Goal: Task Accomplishment & Management: Use online tool/utility

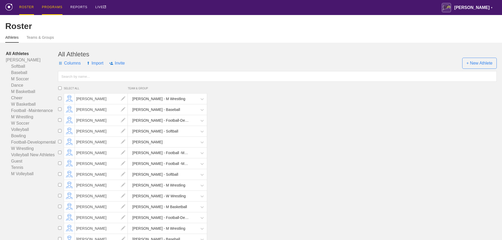
click at [52, 6] on div "PROGRAMS" at bounding box center [52, 7] width 21 height 15
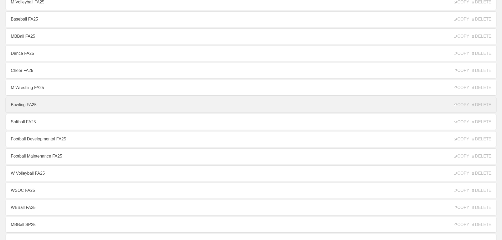
scroll to position [79, 0]
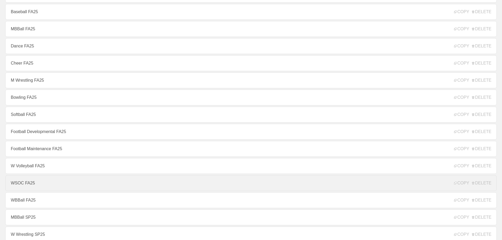
click at [31, 185] on link "WSOC FA25" at bounding box center [250, 183] width 491 height 16
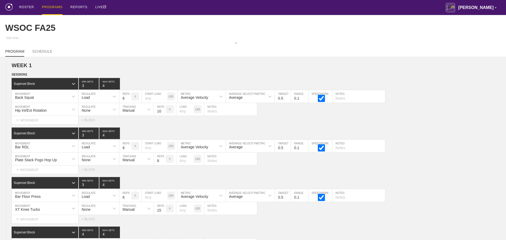
type textarea "x"
type input "WSOC FA25"
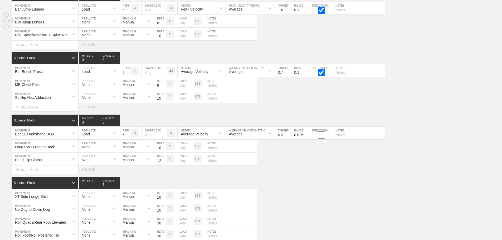
scroll to position [3447, 0]
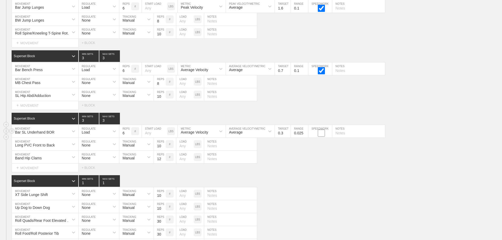
click at [321, 137] on input "checkbox" at bounding box center [321, 133] width 20 height 7
checkbox input "true"
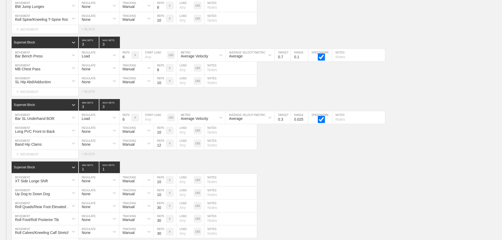
scroll to position [3473, 0]
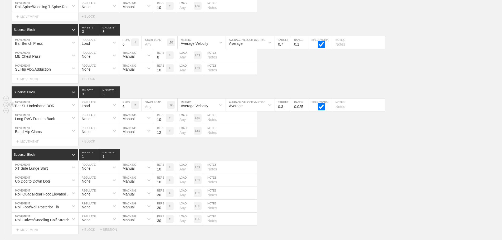
click at [298, 110] on input "0.025" at bounding box center [299, 105] width 17 height 13
type input "0.1"
click at [419, 91] on div "Superset Block 3 MIN SETS 3 MAX SETS" at bounding box center [257, 92] width 490 height 12
click at [420, 91] on div "Superset Block 3 MIN SETS 3 MAX SETS" at bounding box center [257, 92] width 490 height 12
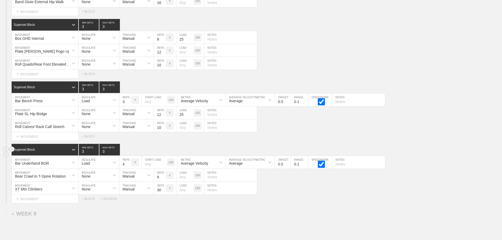
scroll to position [3868, 0]
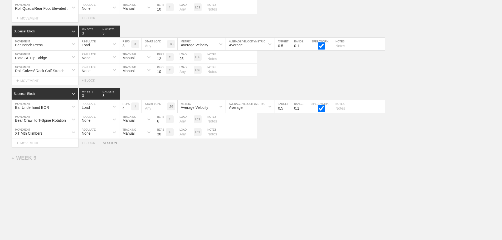
click at [107, 141] on div "+ SESSION" at bounding box center [110, 143] width 21 height 4
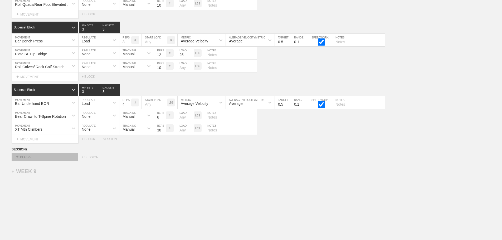
click at [40, 161] on div "+ BLOCK" at bounding box center [45, 157] width 66 height 8
click at [172, 161] on div "Select... + BLOCK + SESSION" at bounding box center [251, 157] width 502 height 8
click at [28, 161] on div "+ BLOCK" at bounding box center [45, 157] width 66 height 8
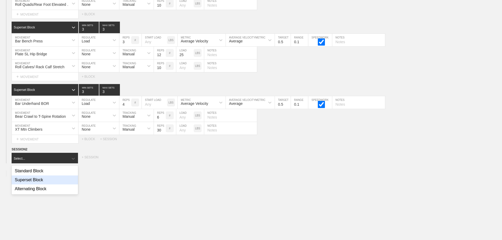
click at [35, 181] on div "Superset Block" at bounding box center [45, 179] width 66 height 9
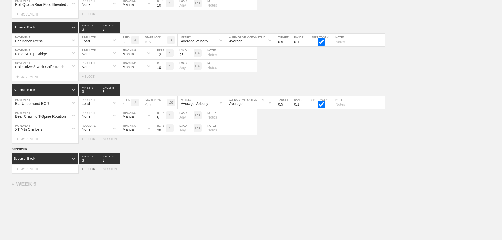
click at [89, 171] on div "+ BLOCK" at bounding box center [91, 169] width 18 height 4
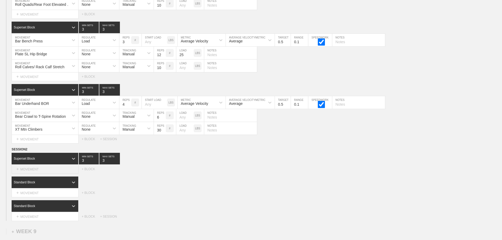
click at [38, 172] on div "+ MOVEMENT" at bounding box center [45, 169] width 67 height 9
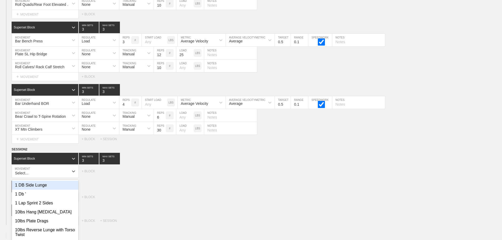
scroll to position [3893, 0]
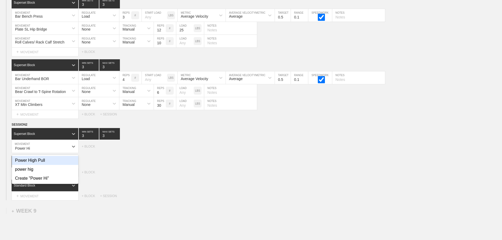
click at [41, 165] on div "Power High Pull" at bounding box center [45, 160] width 66 height 9
type input "Power Hi"
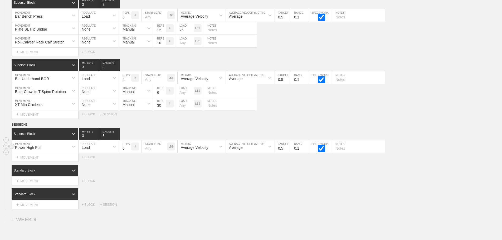
click at [123, 153] on input "6" at bounding box center [125, 146] width 12 height 13
type input "3"
click at [278, 150] on input "0.5" at bounding box center [283, 146] width 16 height 13
click at [318, 127] on div "SESSION 2" at bounding box center [257, 125] width 490 height 6
click at [280, 153] on input "1.6" at bounding box center [283, 146] width 16 height 13
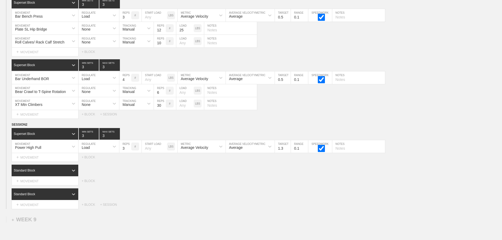
type input "1.3"
click at [312, 123] on div "WEEK 8 DUPLICATE DELETE SESSION 1 Standard Block DUPLICATE INSERT MOVEMENT AFTE…" at bounding box center [251, 14] width 502 height 389
click at [359, 153] on input "text" at bounding box center [358, 146] width 53 height 13
click at [354, 153] on input "From the Ground" at bounding box center [358, 146] width 53 height 13
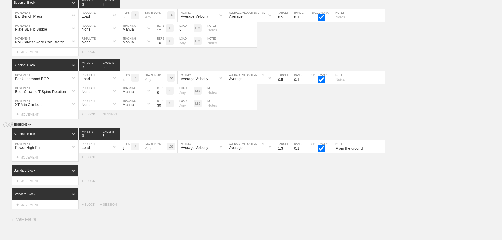
type input "From the ground"
click at [345, 128] on div "SESSION 2" at bounding box center [257, 125] width 490 height 6
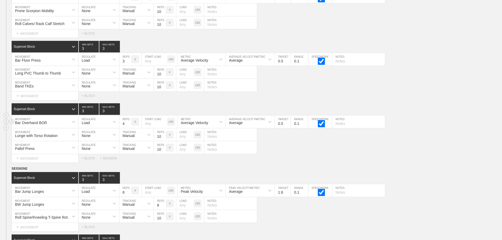
scroll to position [3261, 0]
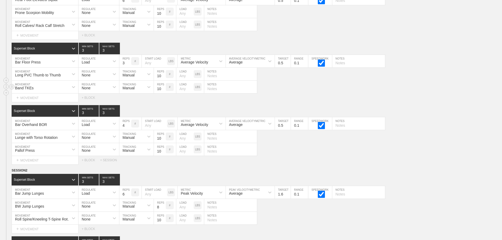
click at [311, 89] on div "Band TKEs MOVEMENT None REGULATE Manual TRACKING 10 REPS # LOAD LBS NOTES" at bounding box center [251, 87] width 502 height 13
drag, startPoint x: 394, startPoint y: 32, endPoint x: 339, endPoint y: 30, distance: 55.6
click at [391, 31] on div "Roll Calves/ Rack Calf Stretch MOVEMENT None REGULATE Manual TRACKING 10 REPS #…" at bounding box center [251, 24] width 502 height 13
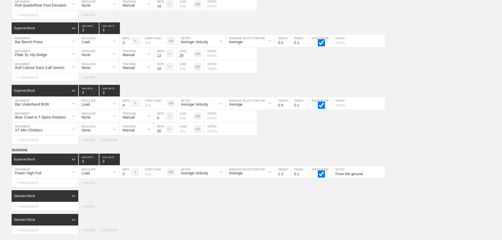
scroll to position [3893, 0]
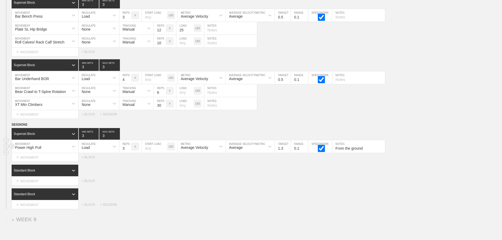
click at [189, 150] on div "Average Velocity" at bounding box center [194, 147] width 27 height 4
click at [200, 170] on div "Peak Velocity" at bounding box center [202, 169] width 48 height 9
click at [313, 124] on div "WEEK 8 DUPLICATE DELETE SESSION 1 Standard Block DUPLICATE INSERT MOVEMENT AFTE…" at bounding box center [251, 14] width 502 height 389
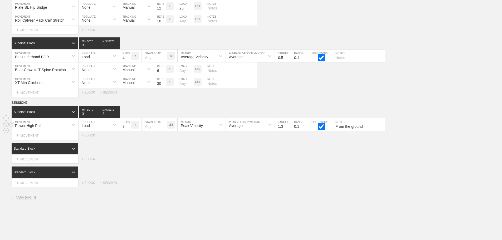
scroll to position [3958, 0]
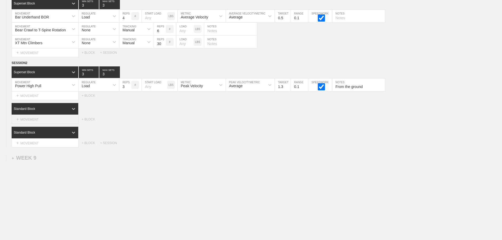
click at [27, 120] on div "+ MOVEMENT" at bounding box center [45, 119] width 67 height 9
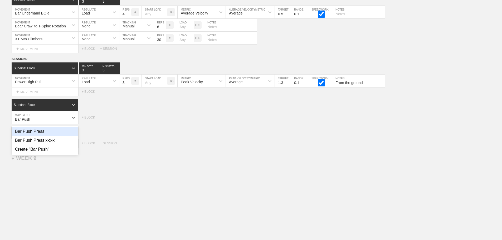
click at [38, 135] on div "Bar Push Press" at bounding box center [45, 131] width 66 height 9
type input "Bar Push"
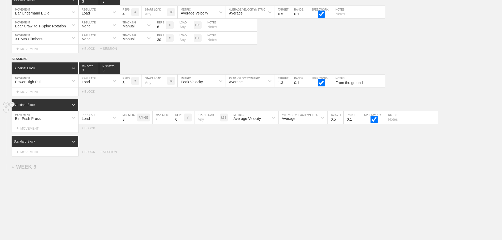
click at [60, 107] on div "Standard Block" at bounding box center [40, 104] width 57 height 5
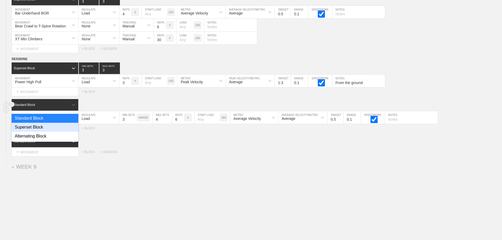
click at [51, 131] on div "Superset Block" at bounding box center [45, 127] width 67 height 9
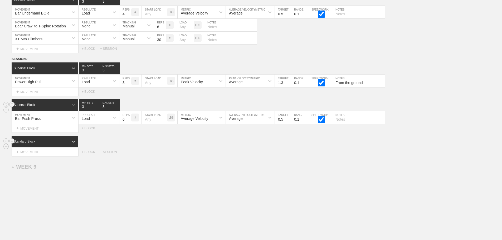
click at [53, 144] on div "Standard Block" at bounding box center [40, 141] width 57 height 5
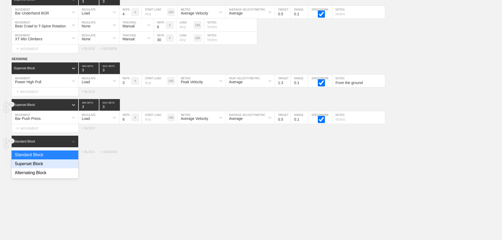
click at [50, 165] on div "Superset Block" at bounding box center [45, 163] width 67 height 9
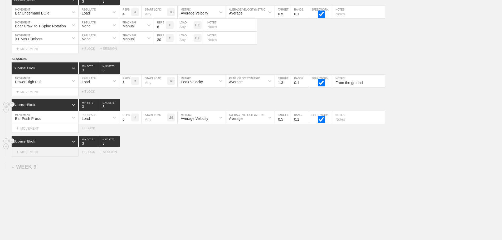
click at [34, 155] on div "+ MOVEMENT" at bounding box center [45, 152] width 67 height 9
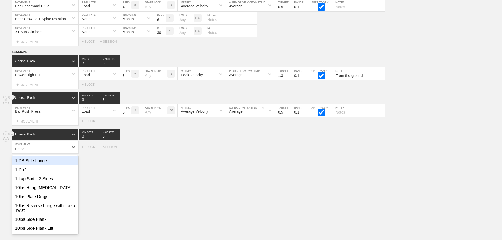
scroll to position [3966, 0]
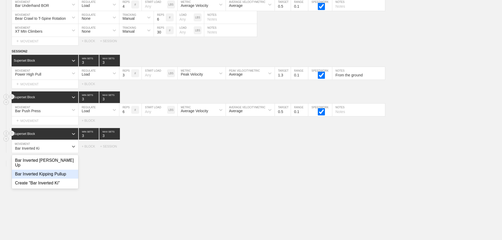
click at [54, 172] on div "Bar Inverted Kipping Pullup" at bounding box center [45, 174] width 66 height 9
type input "Bar Inverted Ki"
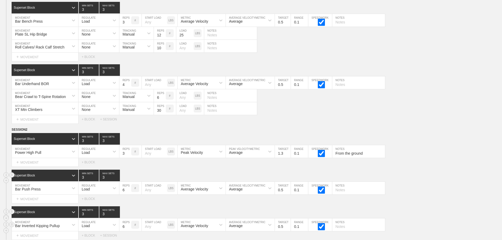
scroll to position [3984, 0]
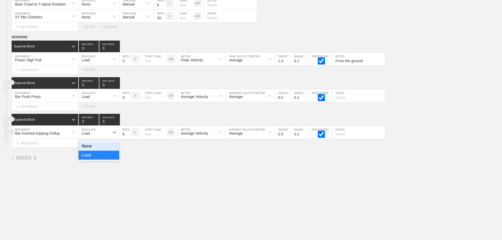
click at [99, 133] on div "Load" at bounding box center [93, 132] width 31 height 9
click at [123, 133] on input "6" at bounding box center [125, 132] width 12 height 13
type input "8"
click at [111, 132] on div at bounding box center [114, 131] width 9 height 9
click at [108, 146] on div "None" at bounding box center [98, 146] width 41 height 9
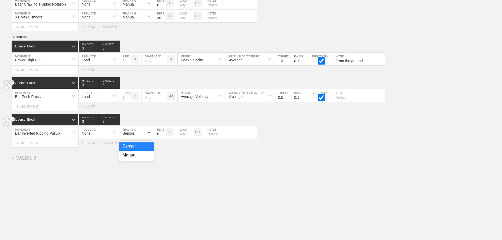
drag, startPoint x: 136, startPoint y: 134, endPoint x: 136, endPoint y: 140, distance: 5.5
click at [136, 134] on div "Sensor" at bounding box center [131, 132] width 25 height 9
click at [134, 155] on div "Manual" at bounding box center [136, 155] width 34 height 9
click at [90, 96] on div "Load" at bounding box center [93, 95] width 31 height 9
click at [278, 96] on input "0.5" at bounding box center [283, 95] width 16 height 13
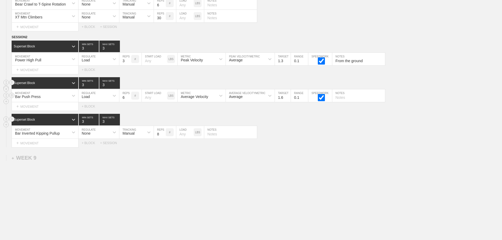
type input "1.6"
click at [215, 98] on div "Average Velocity" at bounding box center [197, 95] width 38 height 9
click at [210, 117] on div "Peak Velocity" at bounding box center [202, 118] width 48 height 9
click at [122, 98] on input "6" at bounding box center [125, 95] width 12 height 13
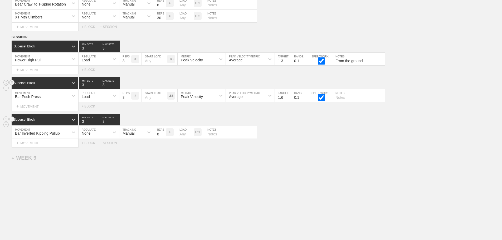
type input "3"
click at [145, 82] on div "Superset Block 3 MIN SETS 3 MAX SETS" at bounding box center [257, 83] width 490 height 12
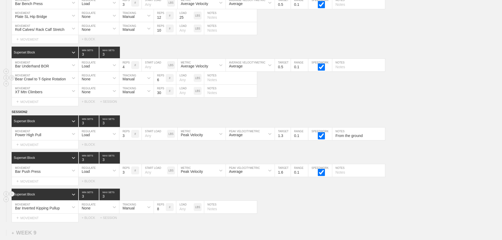
scroll to position [3905, 0]
click at [40, 149] on div "+ MOVEMENT" at bounding box center [45, 145] width 67 height 9
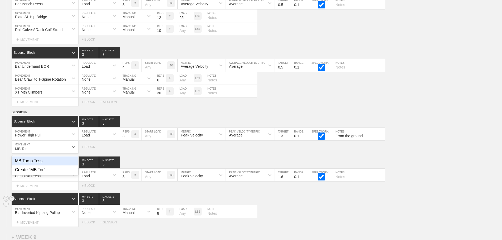
click at [34, 165] on div "MB Torso Toss" at bounding box center [45, 160] width 66 height 9
type input "MB Tor"
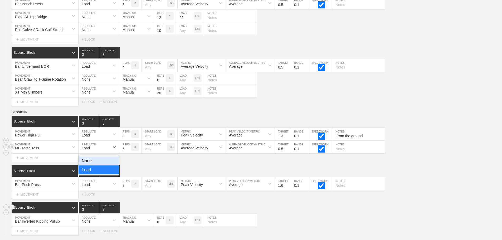
click at [87, 150] on div "Load" at bounding box center [86, 148] width 8 height 4
click at [107, 160] on div "None Load" at bounding box center [98, 165] width 41 height 20
click at [109, 165] on div "None" at bounding box center [98, 160] width 41 height 9
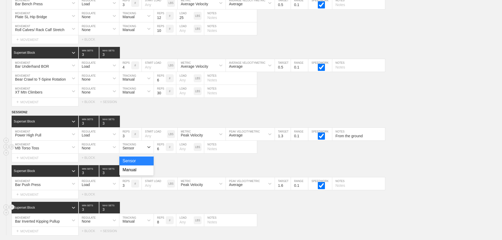
click at [135, 150] on div "Sensor" at bounding box center [131, 147] width 25 height 9
click at [136, 174] on div "Manual" at bounding box center [136, 169] width 34 height 9
click at [158, 151] on input "6" at bounding box center [160, 147] width 12 height 13
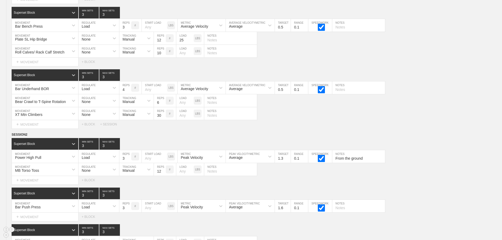
scroll to position [3958, 0]
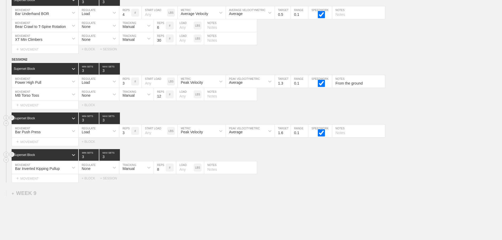
type input "12"
click at [151, 117] on div "Superset Block 3 MIN SETS 3 MAX SETS" at bounding box center [257, 118] width 490 height 12
click at [228, 98] on input "text" at bounding box center [230, 94] width 53 height 13
type input "Across the body"
click at [459, 85] on div "Power High Pull MOVEMENT Load REGULATE 3 REPS # START LOAD LBS Peak Velocity ME…" at bounding box center [251, 81] width 502 height 13
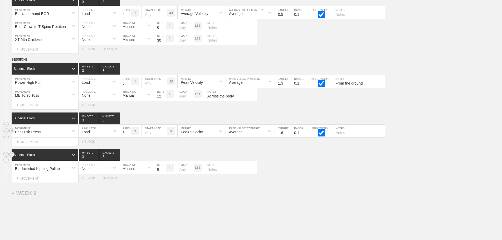
click at [348, 136] on input "text" at bounding box center [358, 131] width 53 height 13
type input "Use legs to jump the weight up"
click at [388, 109] on div "Select... MOVEMENT + MOVEMENT + BLOCK" at bounding box center [251, 105] width 502 height 8
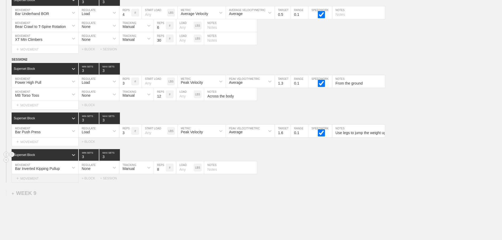
click at [32, 182] on div "+ MOVEMENT" at bounding box center [45, 178] width 67 height 9
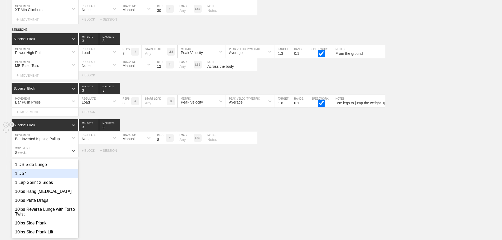
scroll to position [3992, 0]
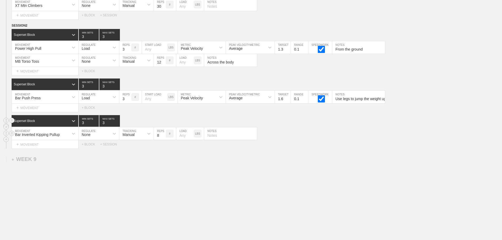
click at [232, 138] on input "text" at bounding box center [230, 133] width 53 height 13
type input "W"
type input "Overhand Grip"
click at [350, 121] on div "Superset Block 3 MIN SETS 3 MAX SETS" at bounding box center [257, 121] width 490 height 12
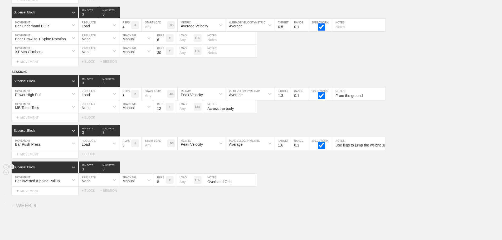
scroll to position [3997, 0]
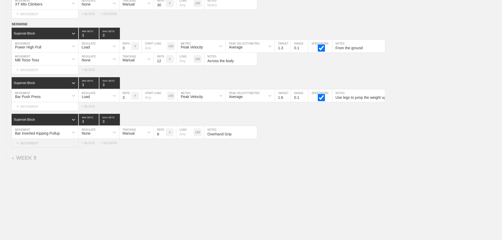
click at [38, 144] on div "+ MOVEMENT" at bounding box center [45, 143] width 67 height 9
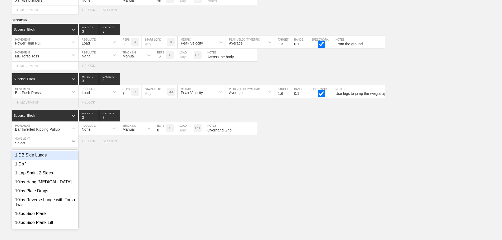
click at [34, 107] on div "+ MOVEMENT" at bounding box center [45, 102] width 67 height 9
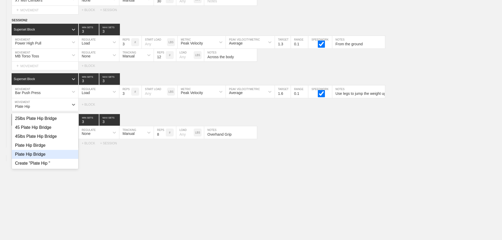
click at [40, 159] on div "Plate Hip Bridge" at bounding box center [45, 154] width 66 height 9
type input "Plate Hip"
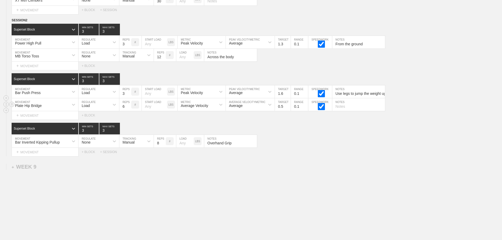
click at [124, 111] on input "6" at bounding box center [125, 104] width 12 height 13
type input "8"
type input "10"
click at [144, 111] on input "number" at bounding box center [154, 104] width 25 height 13
type input "45"
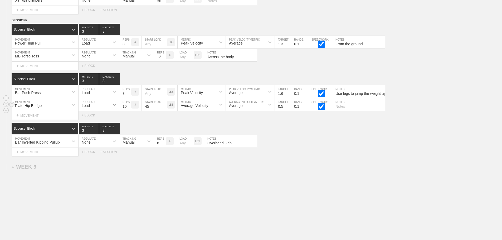
click at [111, 109] on div at bounding box center [114, 104] width 9 height 9
click at [108, 123] on div "None" at bounding box center [98, 118] width 41 height 9
click at [139, 109] on div "Sensor" at bounding box center [131, 104] width 25 height 9
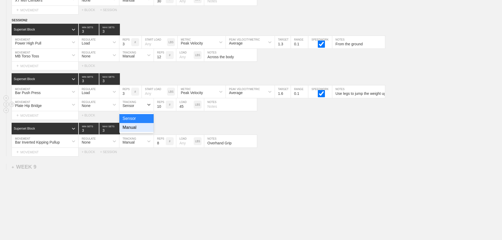
click at [143, 131] on div "Manual" at bounding box center [136, 127] width 34 height 9
click at [291, 133] on div "Superset Block 3 MIN SETS 3 MAX SETS" at bounding box center [257, 129] width 490 height 12
click at [225, 111] on input "text" at bounding box center [230, 104] width 53 height 13
type input "Push through heels"
click at [348, 129] on div "Superset Block 3 MIN SETS 3 MAX SETS" at bounding box center [257, 129] width 490 height 12
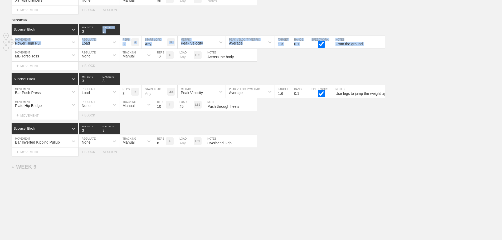
click at [433, 41] on div "Power High Pull MOVEMENT Load REGULATE 3 REPS # START LOAD LBS Peak Velocity ME…" at bounding box center [251, 42] width 502 height 13
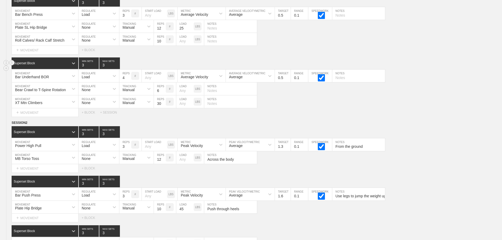
scroll to position [3971, 0]
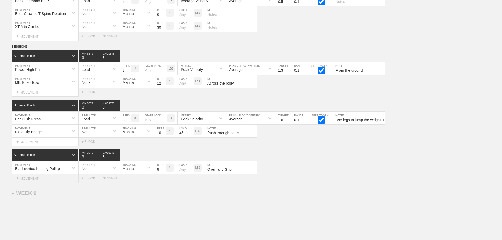
click at [31, 183] on div "+ MOVEMENT" at bounding box center [45, 178] width 67 height 9
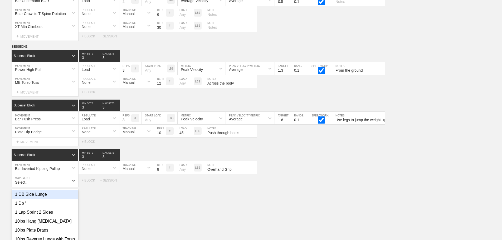
scroll to position [4005, 0]
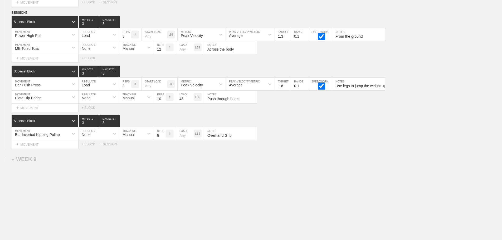
click at [152, 116] on div "SESSION 2 Superset Block 3 MIN SETS 3 MAX SETS DUPLICATE INSERT MOVEMENT AFTER …" at bounding box center [251, 79] width 502 height 139
click at [43, 148] on div "+ MOVEMENT" at bounding box center [45, 144] width 67 height 9
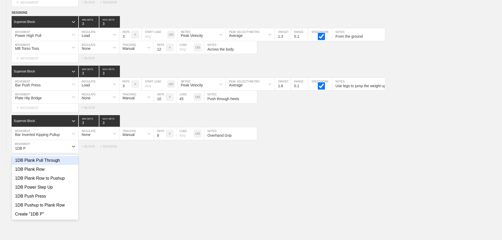
click at [51, 164] on div "1DB Plank Pull Through" at bounding box center [45, 160] width 66 height 9
type input "1DB P"
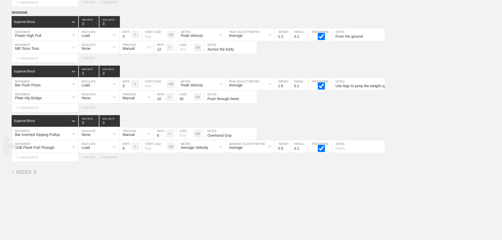
click at [105, 151] on div "Load" at bounding box center [93, 146] width 31 height 9
click at [114, 165] on div "None" at bounding box center [98, 160] width 41 height 9
click at [130, 150] on div "Sensor" at bounding box center [128, 147] width 12 height 4
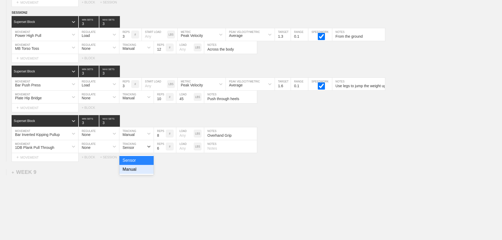
click at [129, 150] on div "Sensor" at bounding box center [128, 147] width 12 height 4
click at [134, 174] on div "Manual" at bounding box center [136, 169] width 34 height 9
click at [158, 150] on input "6" at bounding box center [160, 146] width 12 height 13
type input "4"
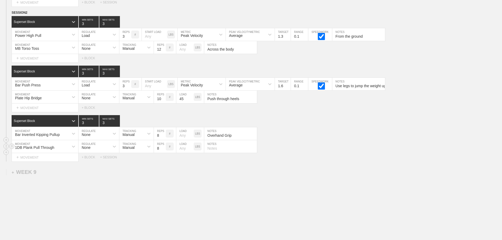
type input "8"
click at [214, 151] on input "text" at bounding box center [230, 146] width 53 height 13
type input "G"
type input "="
type input ">/= 40lbs"
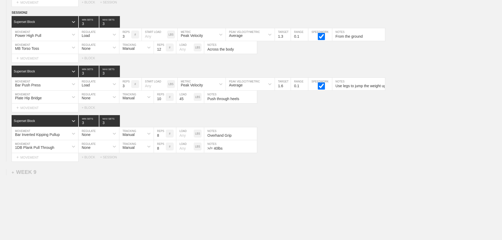
click at [28, 159] on div "+ MOVEMENT" at bounding box center [45, 157] width 67 height 9
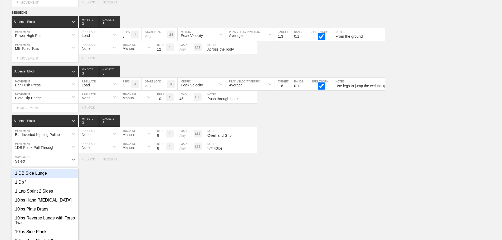
scroll to position [4018, 0]
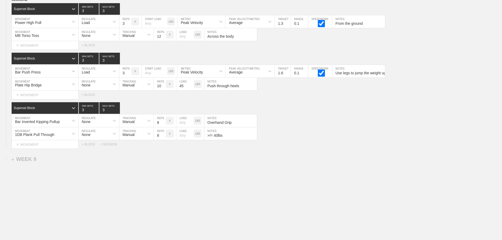
click at [247, 138] on input "Across the body" at bounding box center [230, 133] width 53 height 13
type input "Across the body, 6/side"
click at [335, 145] on div "Select... MOVEMENT + MOVEMENT + BLOCK + SESSION" at bounding box center [251, 144] width 502 height 8
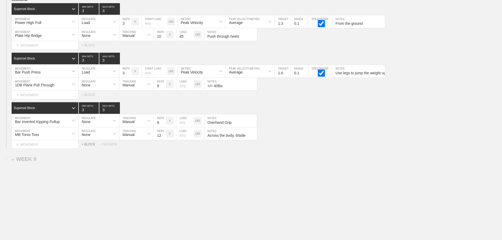
click at [91, 146] on div "+ BLOCK" at bounding box center [91, 145] width 18 height 4
click at [40, 160] on div "Standard Block" at bounding box center [40, 157] width 57 height 5
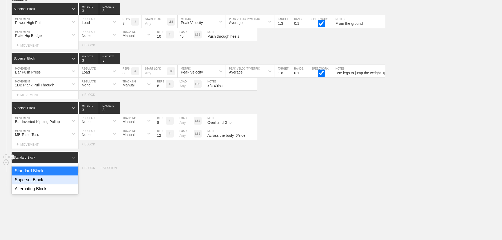
drag, startPoint x: 43, startPoint y: 185, endPoint x: 48, endPoint y: 184, distance: 4.9
click at [43, 184] on div "Superset Block" at bounding box center [45, 179] width 67 height 9
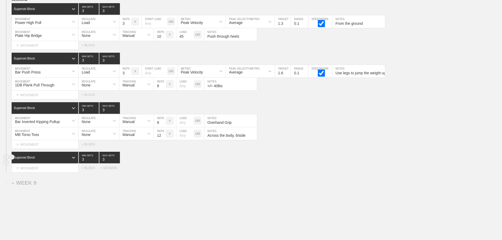
click at [82, 163] on input "3" at bounding box center [89, 158] width 20 height 12
type input "1"
click at [103, 162] on input "3" at bounding box center [109, 158] width 21 height 12
type input "1"
click at [52, 173] on div "+ MOVEMENT" at bounding box center [45, 168] width 67 height 9
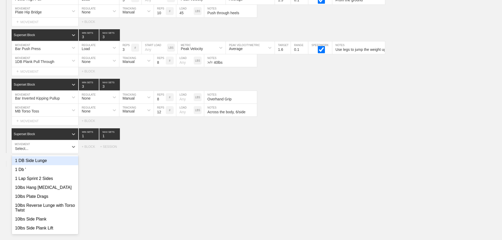
scroll to position [4041, 0]
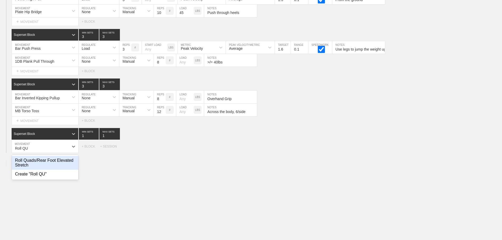
click at [52, 169] on div "Roll Quads/Rear Foot Elevated Stretch" at bounding box center [45, 163] width 66 height 14
type input "Roll QU"
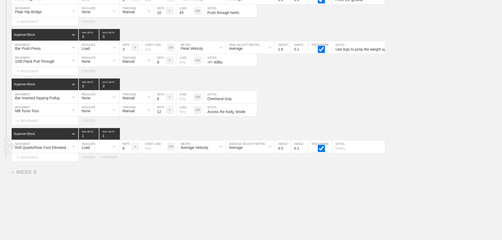
click at [124, 151] on input "6" at bounding box center [125, 146] width 12 height 13
type input "30"
click at [107, 150] on div "Load" at bounding box center [93, 146] width 31 height 9
click at [107, 163] on div "None" at bounding box center [98, 160] width 41 height 9
click at [124, 150] on div "Sensor" at bounding box center [128, 147] width 12 height 4
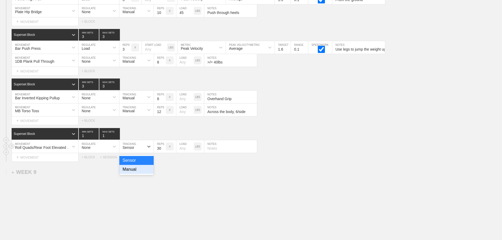
click at [138, 174] on div "Manual" at bounding box center [136, 169] width 34 height 9
click at [232, 151] on input "text" at bounding box center [230, 146] width 53 height 13
type input "30sec of each roll and stretch"
click at [343, 130] on div "SESSION 2 Superset Block 3 MIN SETS 3 MAX SETS DUPLICATE INSERT MOVEMENT AFTER …" at bounding box center [251, 67] width 502 height 188
click at [47, 162] on div "+ MOVEMENT" at bounding box center [45, 157] width 67 height 9
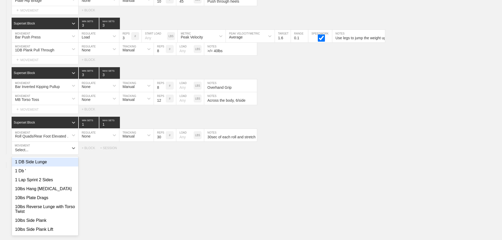
scroll to position [4054, 0]
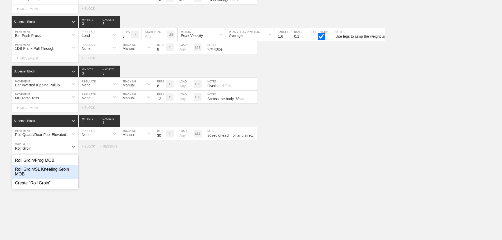
click at [47, 173] on div "Roll Groin/SL Kneeling Groin MOB" at bounding box center [45, 172] width 66 height 14
type input "Roll Groin"
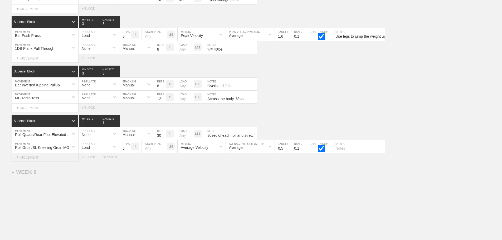
click at [43, 162] on div "+ MOVEMENT" at bounding box center [45, 157] width 67 height 9
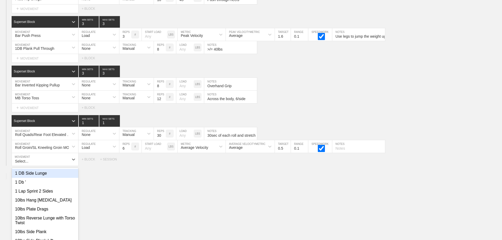
scroll to position [4067, 0]
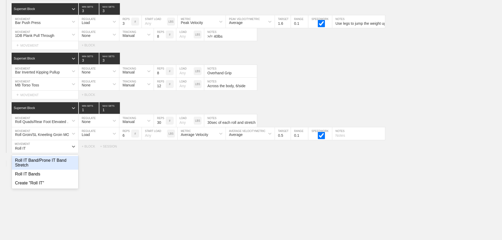
click at [43, 162] on div "Roll IT Band/Prone IT Band Stretch" at bounding box center [45, 163] width 66 height 14
type input "Roll IT"
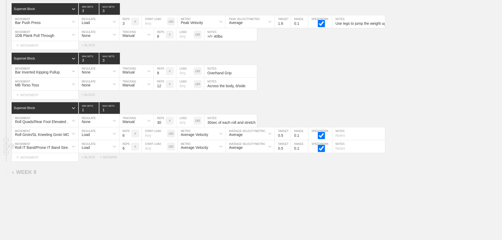
click at [104, 149] on div "Load" at bounding box center [93, 146] width 31 height 9
drag, startPoint x: 100, startPoint y: 164, endPoint x: 104, endPoint y: 144, distance: 20.0
click at [100, 164] on div "None" at bounding box center [98, 160] width 41 height 9
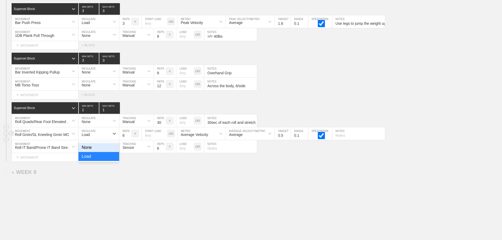
click at [105, 132] on div "Load" at bounding box center [98, 133] width 41 height 13
click at [104, 152] on div "None" at bounding box center [98, 147] width 41 height 9
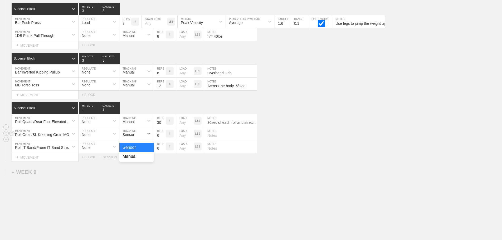
click at [132, 137] on div "Sensor" at bounding box center [128, 134] width 12 height 4
click at [132, 160] on div "Manual" at bounding box center [136, 156] width 34 height 9
click at [156, 140] on input "6" at bounding box center [160, 133] width 12 height 13
type input "3"
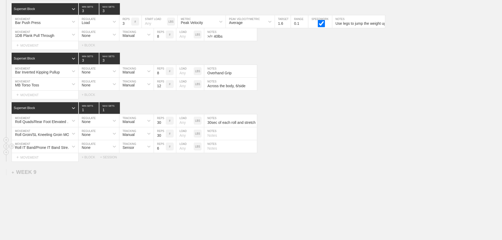
type input "30"
click at [157, 151] on input "6" at bounding box center [160, 146] width 12 height 13
type input "30"
click at [146, 150] on div at bounding box center [148, 146] width 9 height 9
click at [137, 173] on div "Manual" at bounding box center [136, 169] width 34 height 9
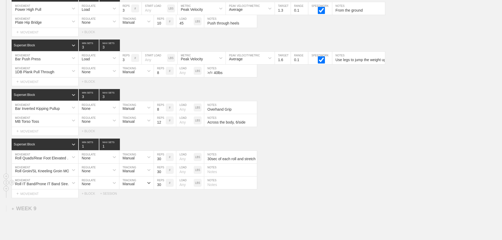
scroll to position [4085, 0]
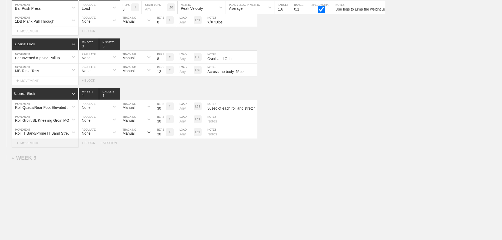
click at [54, 144] on div "+ MOVEMENT" at bounding box center [45, 143] width 67 height 9
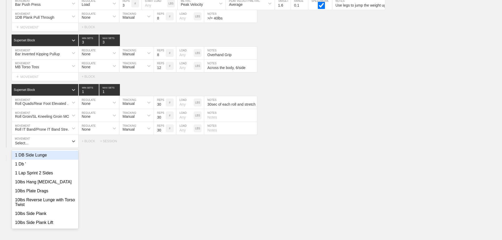
type input "C"
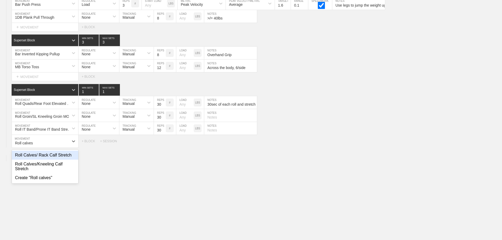
click at [64, 159] on div "Roll Calves/ Rack Calf Stretch" at bounding box center [45, 155] width 66 height 9
type input "Roll calves"
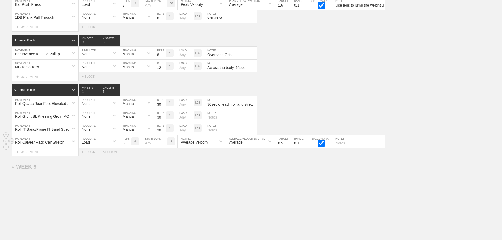
click at [49, 144] on div "Roll Calves/ Rack Calf Stretch" at bounding box center [40, 142] width 50 height 4
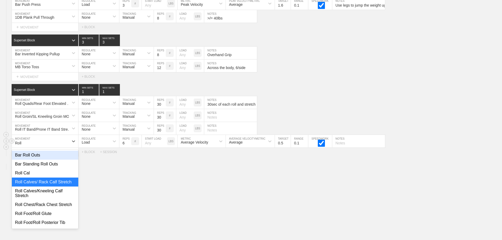
type input "Roll C"
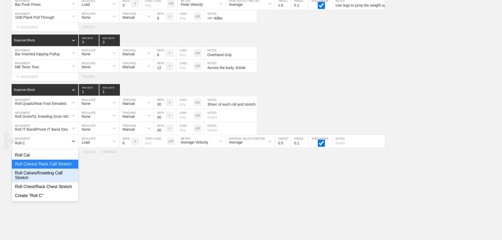
drag, startPoint x: 44, startPoint y: 177, endPoint x: 79, endPoint y: 159, distance: 39.1
click at [45, 177] on div "Roll Calves/Kneeling Calf Stretch" at bounding box center [45, 176] width 66 height 14
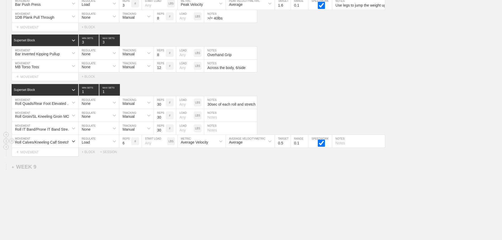
click at [100, 145] on div "Load" at bounding box center [93, 141] width 31 height 9
click at [103, 156] on div "None" at bounding box center [98, 155] width 41 height 9
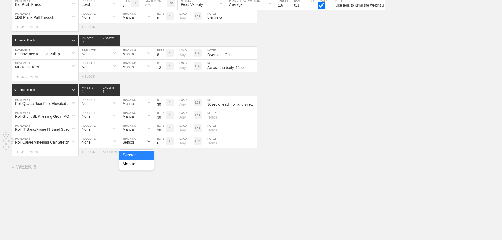
click at [133, 146] on div "Sensor" at bounding box center [131, 141] width 25 height 9
drag, startPoint x: 139, startPoint y: 166, endPoint x: 150, endPoint y: 156, distance: 15.1
click at [139, 166] on div "Manual" at bounding box center [136, 164] width 34 height 9
click at [158, 147] on input "6" at bounding box center [160, 141] width 12 height 13
type input "30"
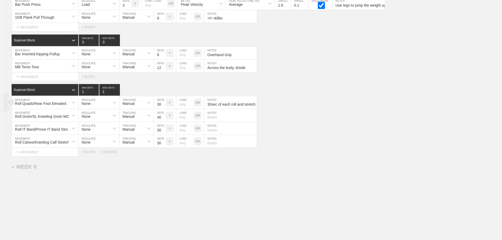
click at [218, 108] on input "30sec of each roll and stretch" at bounding box center [230, 102] width 53 height 13
click at [218, 122] on input "text" at bounding box center [230, 115] width 53 height 13
paste input "30sec of each roll and stretch"
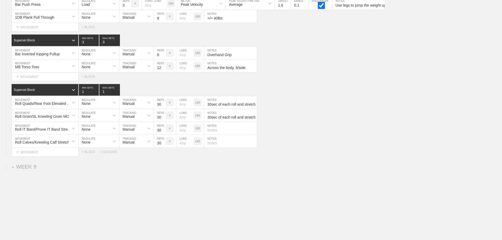
type input "30sec of each roll and stretch"
click at [216, 134] on input "text" at bounding box center [230, 128] width 53 height 13
paste input "30sec of each roll and stretch"
type input "30sec of each roll and stretch"
click at [219, 146] on input "text" at bounding box center [230, 141] width 53 height 13
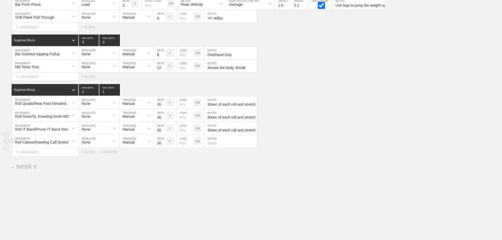
paste input "30sec of each roll and stretch"
type input "30sec of each roll and stretch"
click at [400, 155] on div "Select... MOVEMENT + MOVEMENT + BLOCK + SESSION" at bounding box center [251, 152] width 502 height 8
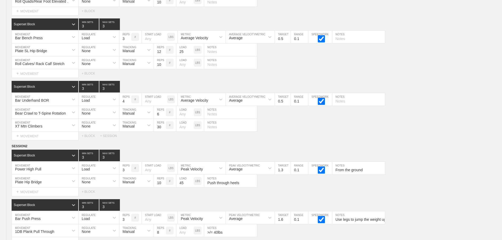
scroll to position [3954, 0]
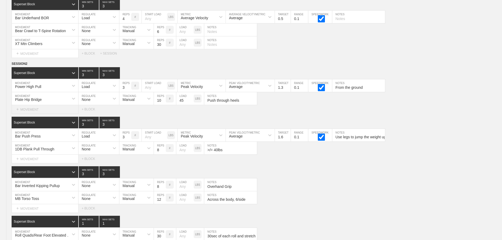
click at [29, 113] on div "+ MOVEMENT" at bounding box center [45, 109] width 67 height 9
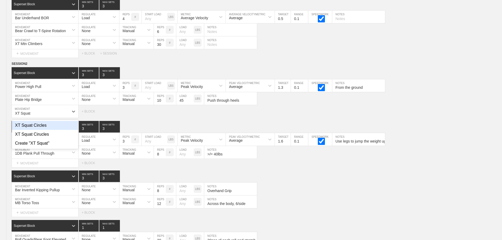
click at [47, 128] on div "XT Squat Circles" at bounding box center [45, 125] width 66 height 9
type input "XT Squat"
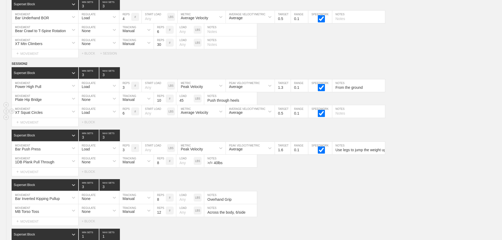
click at [104, 116] on div "Load" at bounding box center [93, 111] width 31 height 9
click at [111, 129] on div "None" at bounding box center [98, 125] width 41 height 9
click at [134, 115] on div "Sensor" at bounding box center [128, 112] width 12 height 4
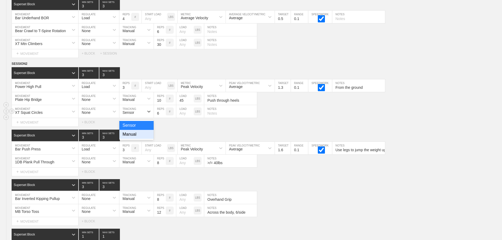
click at [137, 136] on div "Manual" at bounding box center [136, 134] width 34 height 9
click at [217, 116] on input "text" at bounding box center [230, 111] width 53 height 13
click at [249, 118] on input "3/direction" at bounding box center [230, 111] width 53 height 13
type input "3/direction, 2 circles per direction"
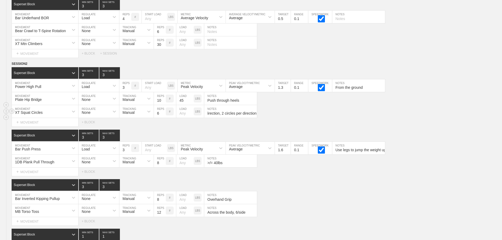
click at [314, 118] on div "XT Squat Circles MOVEMENT None REGULATE Manual TRACKING 6 REPS # LOAD LBS 3/dir…" at bounding box center [251, 111] width 502 height 13
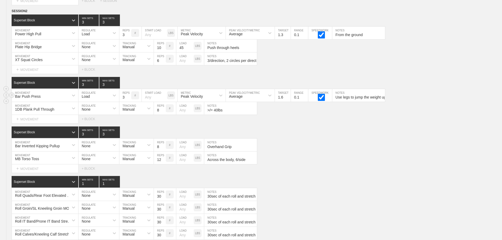
scroll to position [4111, 0]
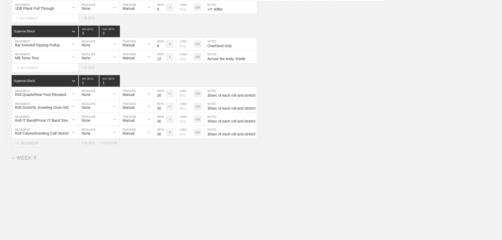
click at [42, 144] on div "+ MOVEMENT" at bounding box center [45, 143] width 67 height 9
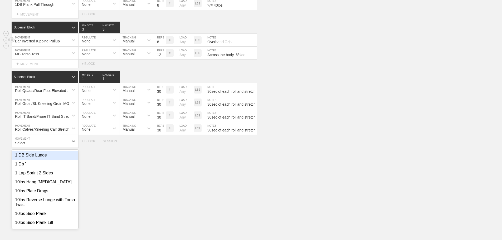
scroll to position [4059, 0]
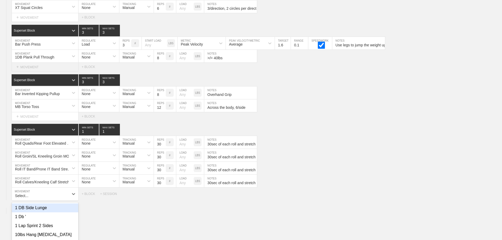
click at [33, 71] on div "+ MOVEMENT" at bounding box center [45, 67] width 67 height 9
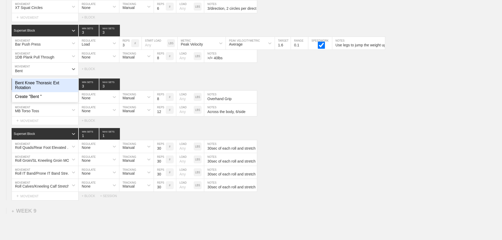
click at [38, 90] on div "Bent Knee Thorasic Ext Rotation" at bounding box center [45, 85] width 66 height 14
type input "Bent"
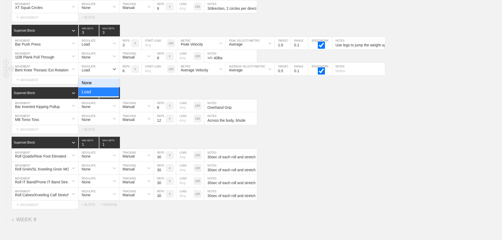
click at [100, 73] on div "Load" at bounding box center [93, 69] width 31 height 9
click at [101, 85] on div "None" at bounding box center [98, 82] width 41 height 9
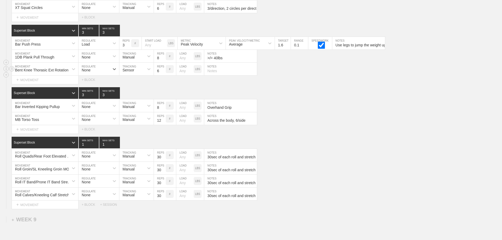
click at [139, 72] on div "Sensor" at bounding box center [131, 69] width 25 height 9
click at [142, 94] on div "Manual" at bounding box center [136, 91] width 34 height 9
click at [156, 75] on input "6" at bounding box center [160, 69] width 12 height 13
type input "8"
type input "10"
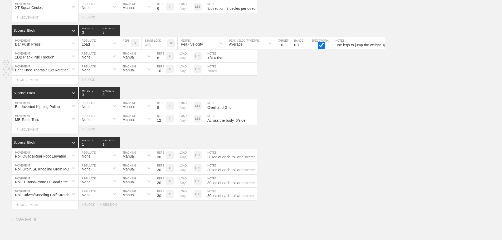
click at [230, 75] on input "text" at bounding box center [230, 69] width 53 height 13
type input "5/side, squeeze peanut between knees"
click at [304, 106] on div "Bar Inverted Kipping Pullup MOVEMENT None REGULATE Manual TRACKING 8 REPS # LOA…" at bounding box center [251, 105] width 502 height 13
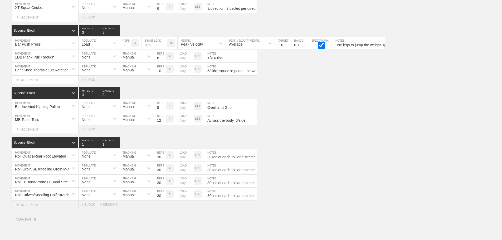
click at [32, 209] on div "+ MOVEMENT" at bounding box center [45, 204] width 67 height 9
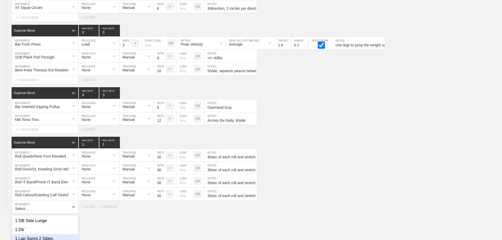
scroll to position [4119, 0]
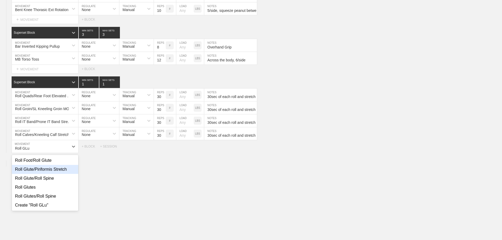
click at [46, 174] on div "Roll Glute/Piriformis Stretch" at bounding box center [45, 169] width 66 height 9
type input "Roll GLu"
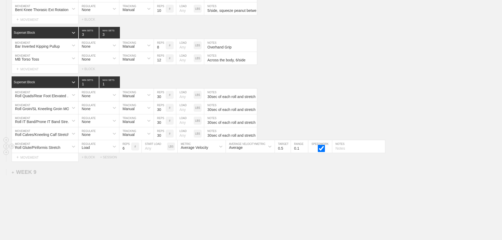
click at [96, 151] on div "Load" at bounding box center [93, 146] width 31 height 9
click at [97, 163] on div "None" at bounding box center [98, 160] width 41 height 9
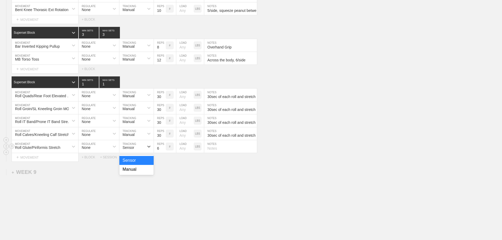
click at [132, 150] on div "Sensor" at bounding box center [128, 147] width 12 height 4
click at [138, 173] on div "Manual" at bounding box center [136, 169] width 34 height 9
click at [156, 153] on input "6" at bounding box center [160, 146] width 12 height 13
type input "30"
click at [235, 137] on input "30sec of each roll and stretch" at bounding box center [230, 133] width 53 height 13
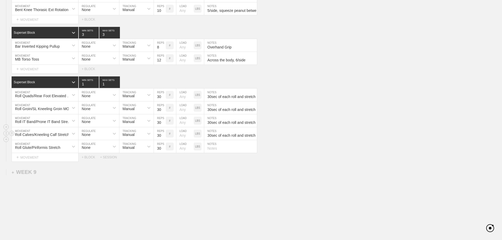
click at [235, 137] on input "30sec of each roll and stretch" at bounding box center [230, 133] width 53 height 13
click at [240, 152] on input "text" at bounding box center [230, 146] width 53 height 13
paste input "30sec of each roll and stretch"
type input "30sec of each roll and stretch"
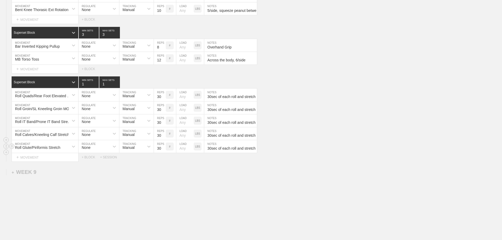
click at [354, 146] on div "Roll Glute/Piriformis Stretch MOVEMENT None REGULATE Manual TRACKING 30 REPS # …" at bounding box center [251, 146] width 502 height 13
click at [24, 73] on div "+ MOVEMENT" at bounding box center [45, 69] width 67 height 9
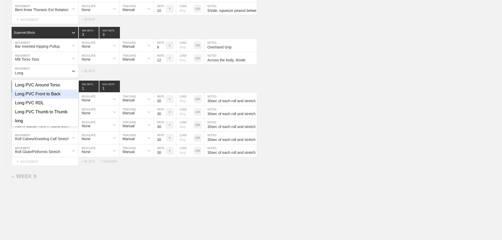
click at [60, 96] on div "Long PVC Front to Back" at bounding box center [45, 94] width 66 height 9
type input "Long"
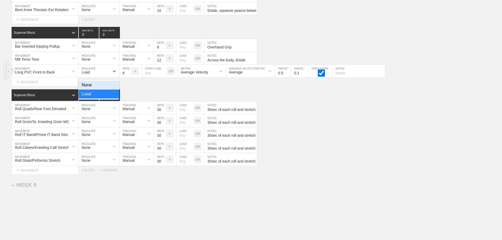
click at [108, 76] on div "Load" at bounding box center [93, 71] width 31 height 9
click at [109, 90] on div "None" at bounding box center [98, 85] width 41 height 9
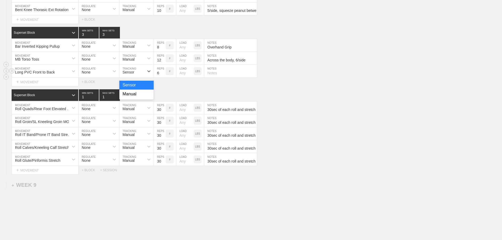
click at [124, 76] on div "Sensor" at bounding box center [131, 71] width 25 height 9
drag, startPoint x: 130, startPoint y: 99, endPoint x: 156, endPoint y: 84, distance: 30.3
click at [130, 99] on div "Manual" at bounding box center [136, 94] width 34 height 9
click at [157, 77] on input "6" at bounding box center [160, 71] width 12 height 13
type input "10"
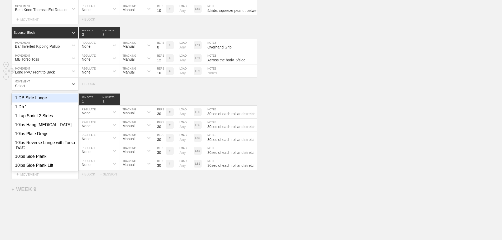
click at [216, 76] on input "text" at bounding box center [230, 71] width 53 height 13
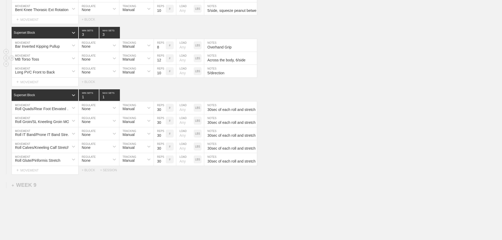
type input "5/direction"
click at [299, 65] on div "MB Torso Toss MOVEMENT None REGULATE Manual TRACKING 12 REPS # LOAD LBS Across …" at bounding box center [251, 58] width 502 height 13
